Goal: Task Accomplishment & Management: Manage account settings

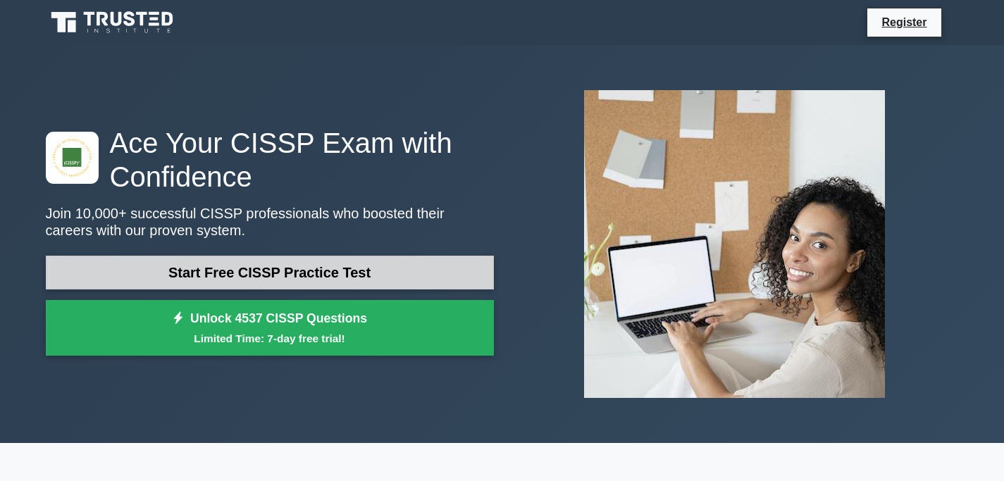
click at [283, 262] on link "Start Free CISSP Practice Test" at bounding box center [270, 273] width 448 height 34
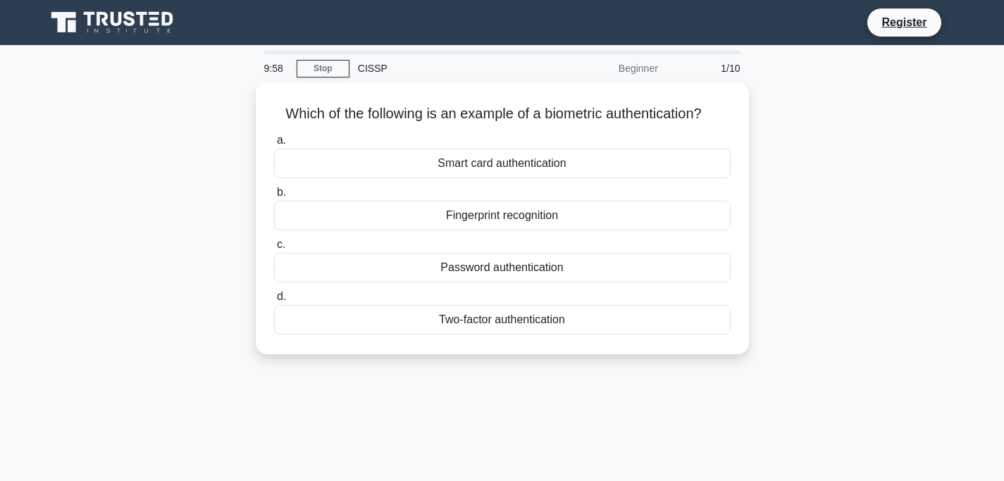
click at [137, 29] on icon at bounding box center [113, 22] width 135 height 27
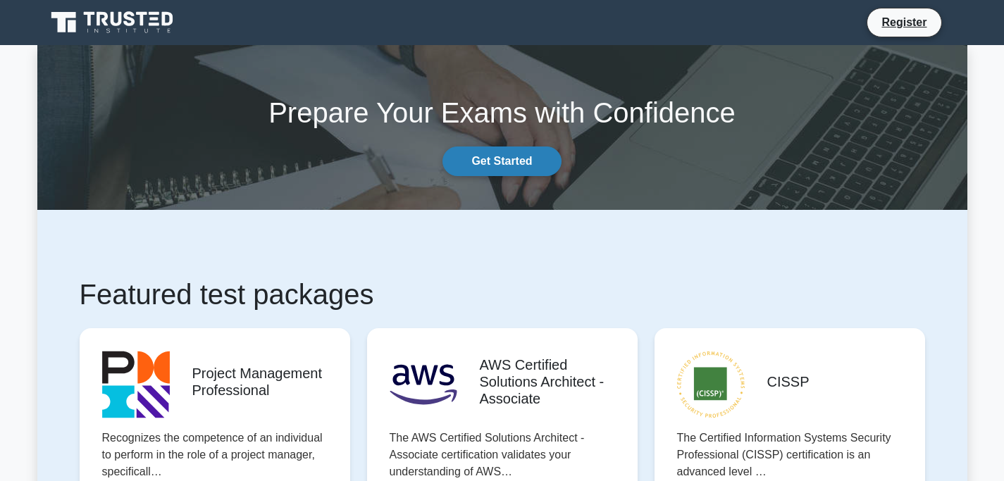
click at [530, 165] on link "Get Started" at bounding box center [501, 161] width 118 height 30
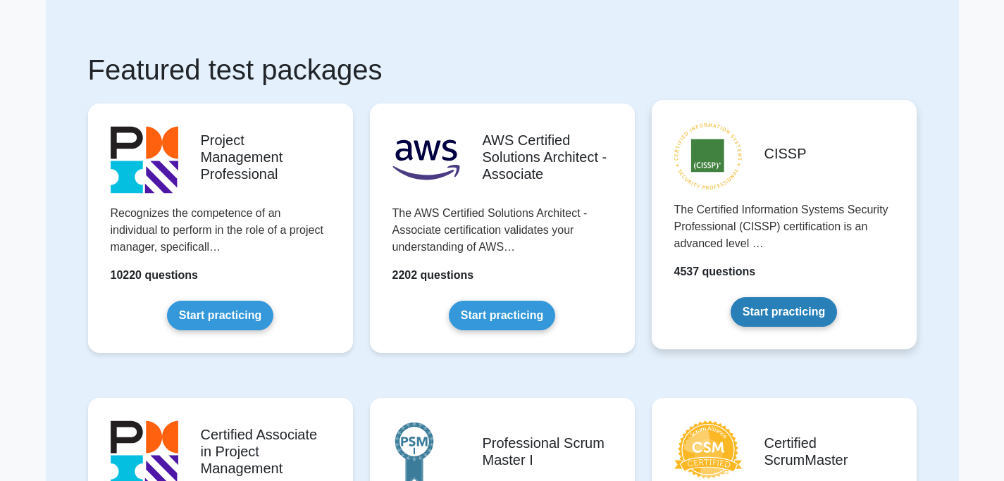
click at [807, 310] on link "Start practicing" at bounding box center [783, 312] width 106 height 30
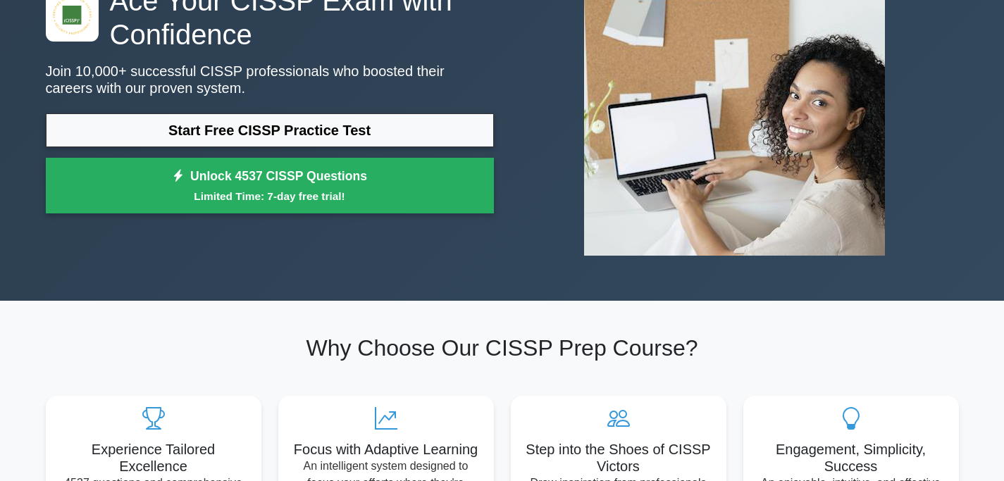
scroll to position [245, 0]
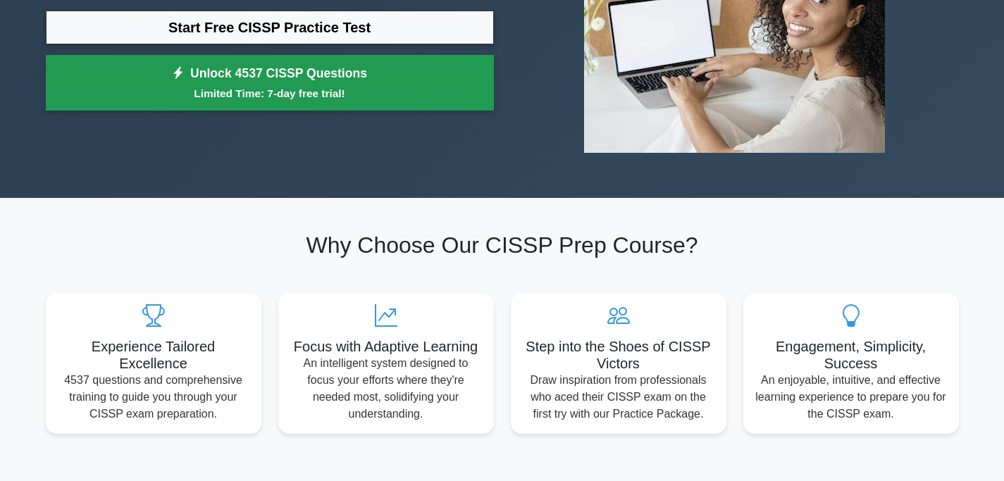
click at [347, 73] on link "Unlock 4537 CISSP Questions Limited Time: 7-day free trial!" at bounding box center [270, 83] width 448 height 56
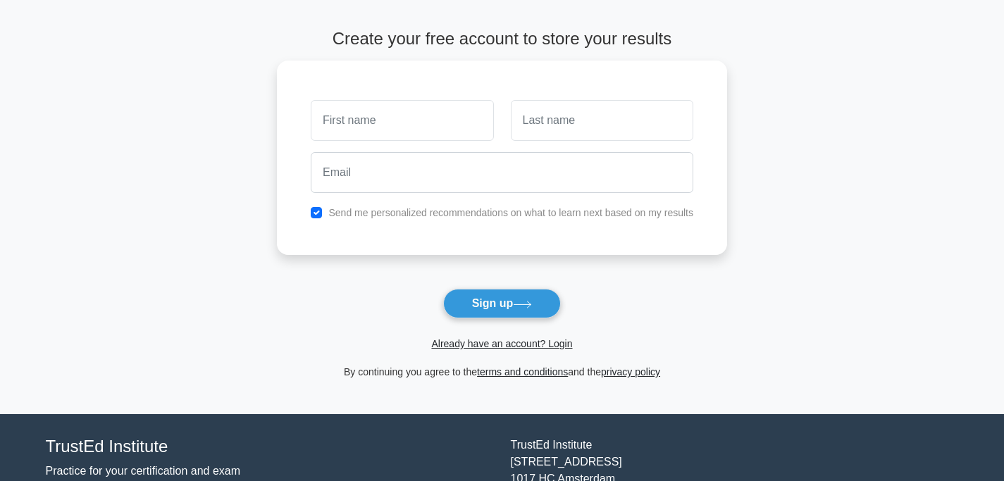
scroll to position [66, 0]
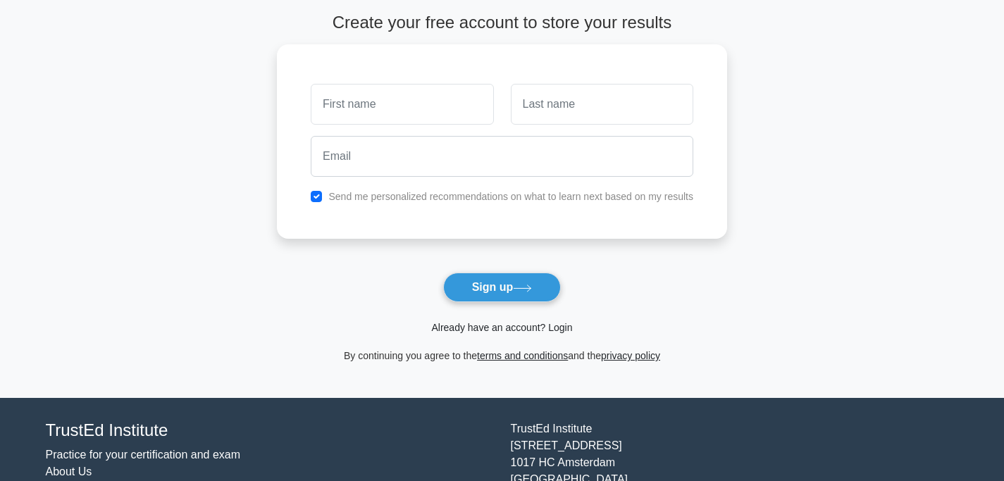
click at [556, 324] on link "Already have an account? Login" at bounding box center [501, 327] width 141 height 11
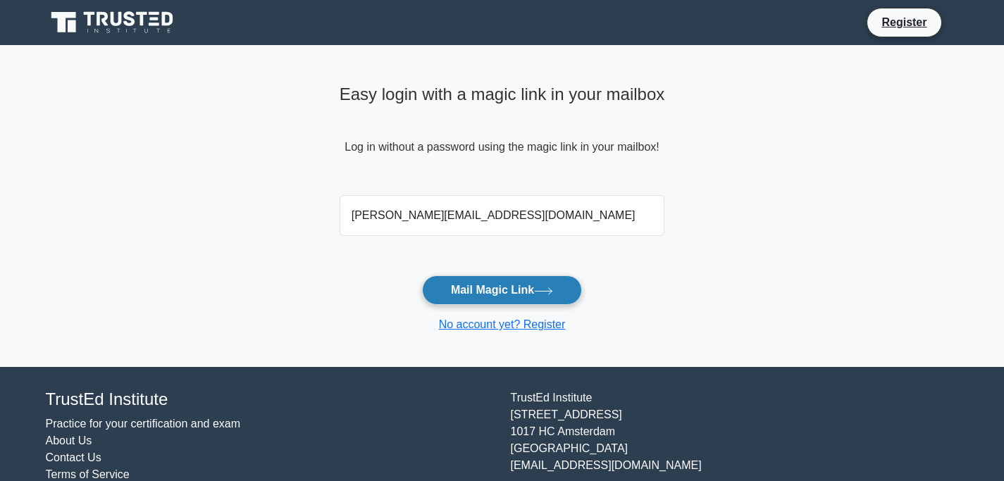
type input "[PERSON_NAME][EMAIL_ADDRESS][DOMAIN_NAME]"
click at [498, 288] on button "Mail Magic Link" at bounding box center [502, 290] width 160 height 30
click at [590, 223] on input "rishabh.mishra2019@outlook.com" at bounding box center [501, 215] width 325 height 41
drag, startPoint x: 539, startPoint y: 219, endPoint x: 300, endPoint y: 211, distance: 238.9
click at [300, 211] on main "Easy login with a magic link in your mailbox Log in without a password using th…" at bounding box center [502, 206] width 1004 height 322
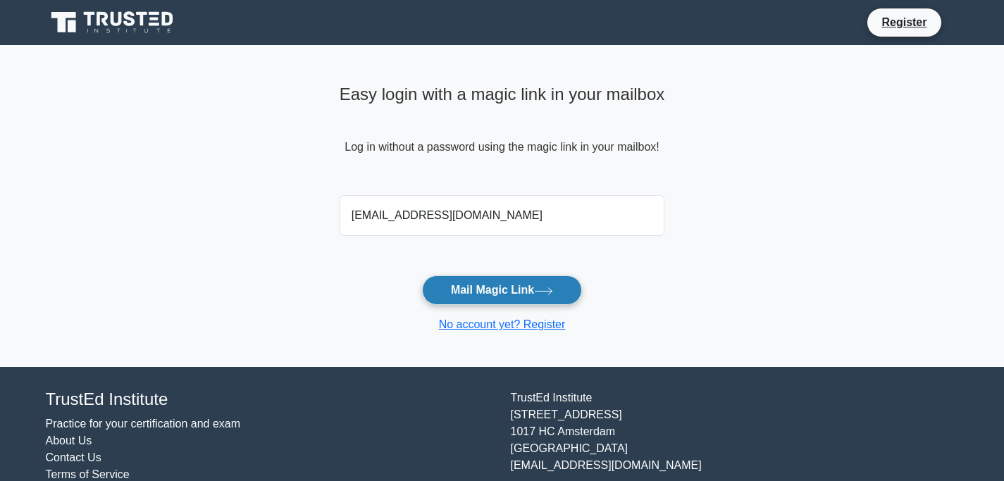
type input "mishrarishabh720@yahoo.com"
click at [472, 286] on button "Mail Magic Link" at bounding box center [502, 290] width 160 height 30
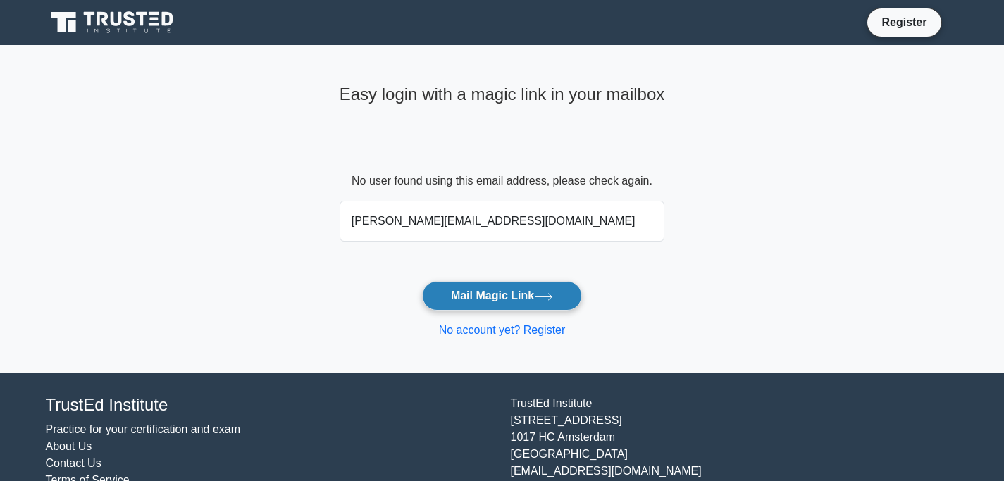
type input "[PERSON_NAME][EMAIL_ADDRESS][DOMAIN_NAME]"
click at [561, 302] on button "Mail Magic Link" at bounding box center [502, 296] width 160 height 30
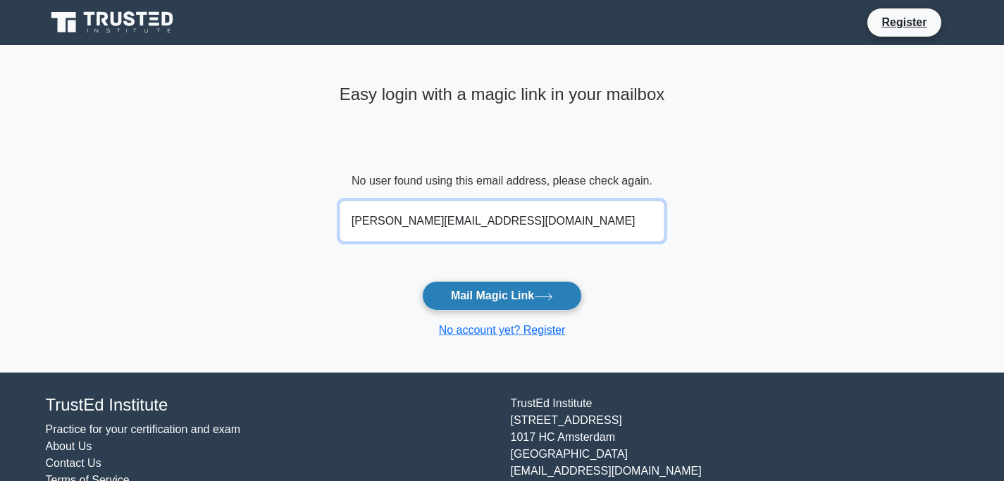
type input "rishabh.mishra2019@outlook.com"
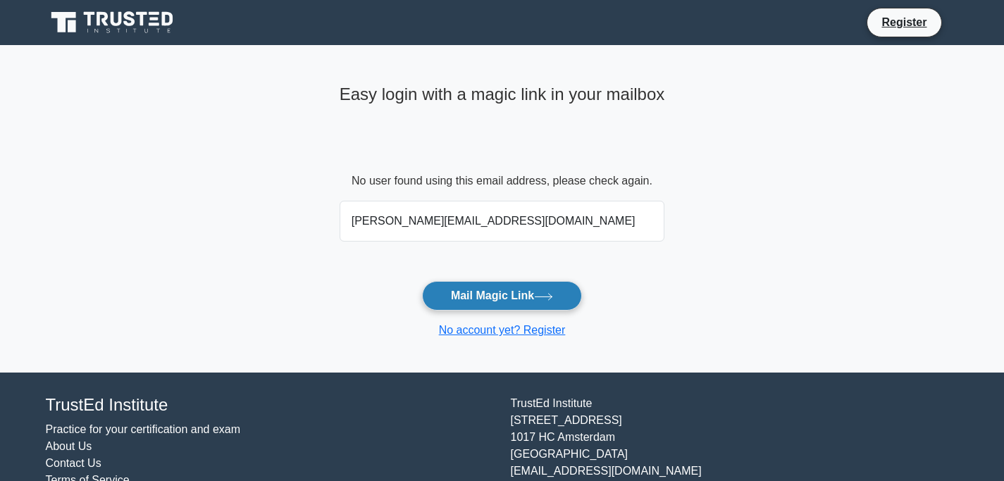
click at [513, 301] on button "Mail Magic Link" at bounding box center [502, 296] width 160 height 30
